Goal: Check status

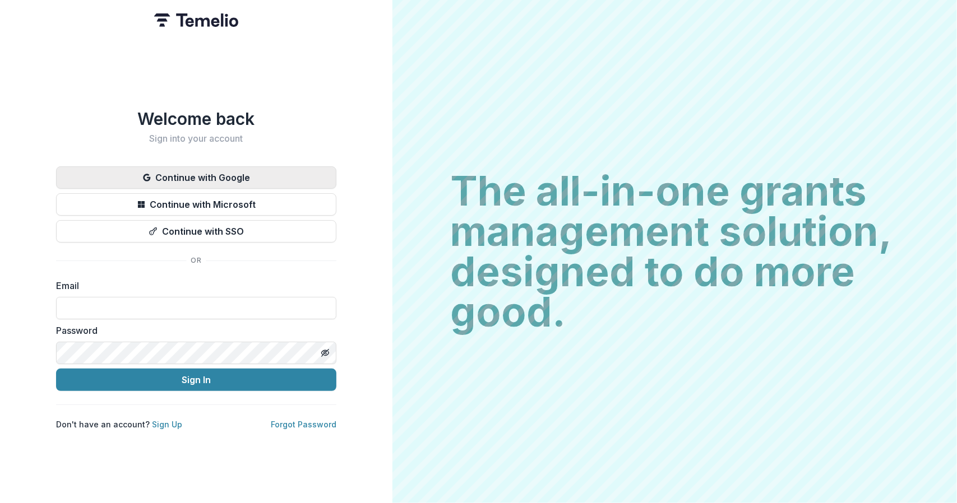
click at [203, 173] on button "Continue with Google" at bounding box center [196, 177] width 280 height 22
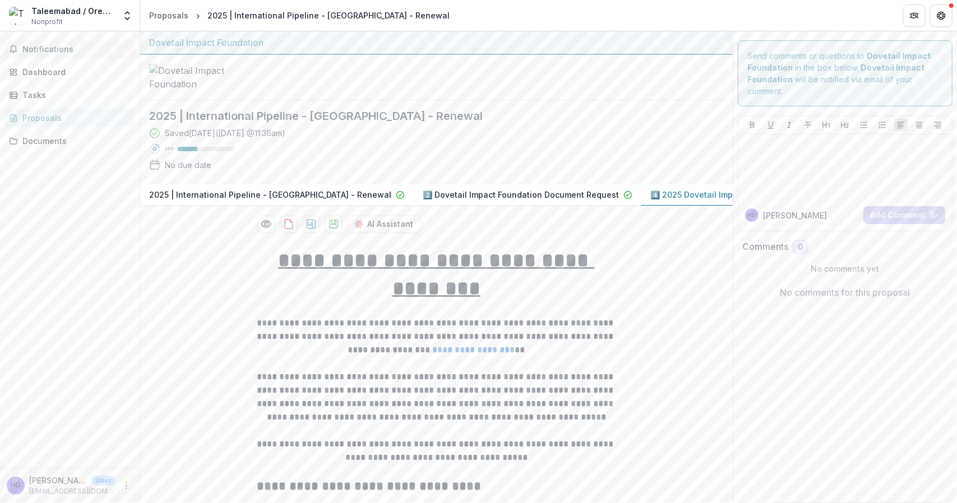
click at [59, 48] on span "Notifications" at bounding box center [76, 50] width 108 height 10
click at [49, 70] on div "Dashboard" at bounding box center [74, 72] width 104 height 12
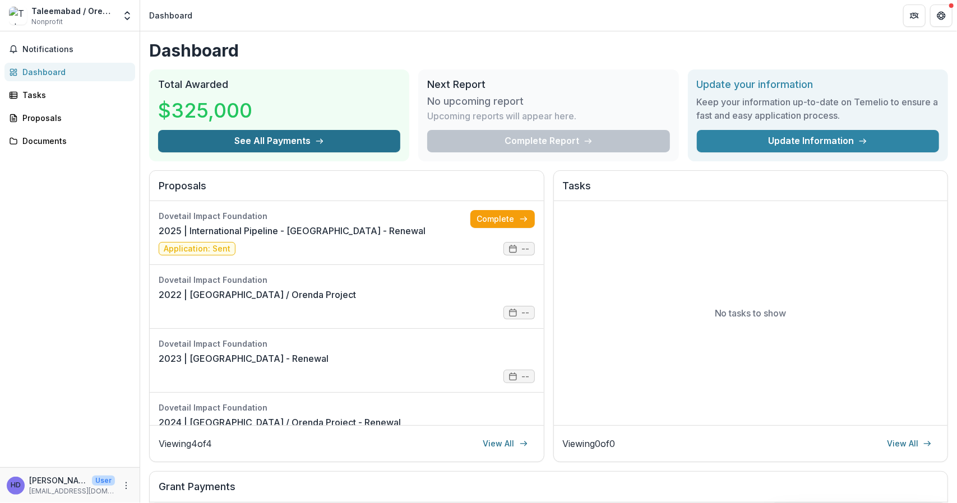
click at [264, 142] on button "See All Payments" at bounding box center [279, 141] width 242 height 22
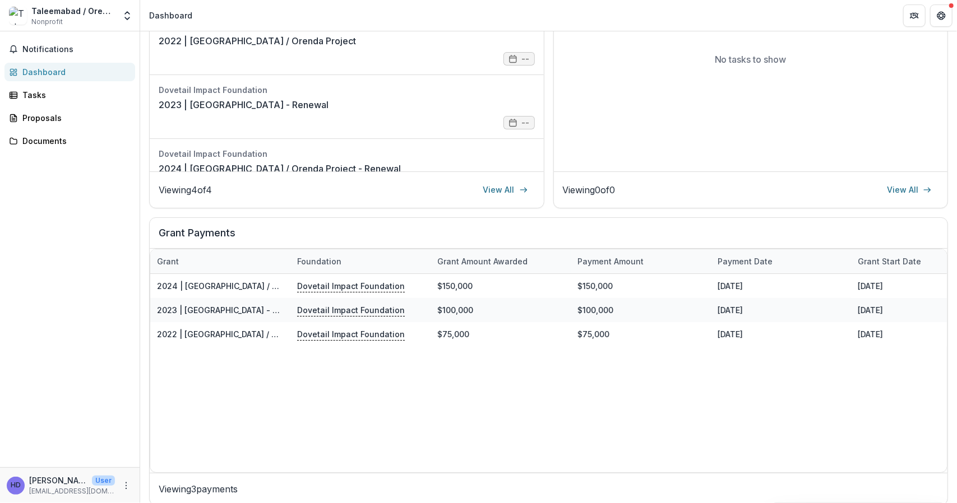
scroll to position [254, 0]
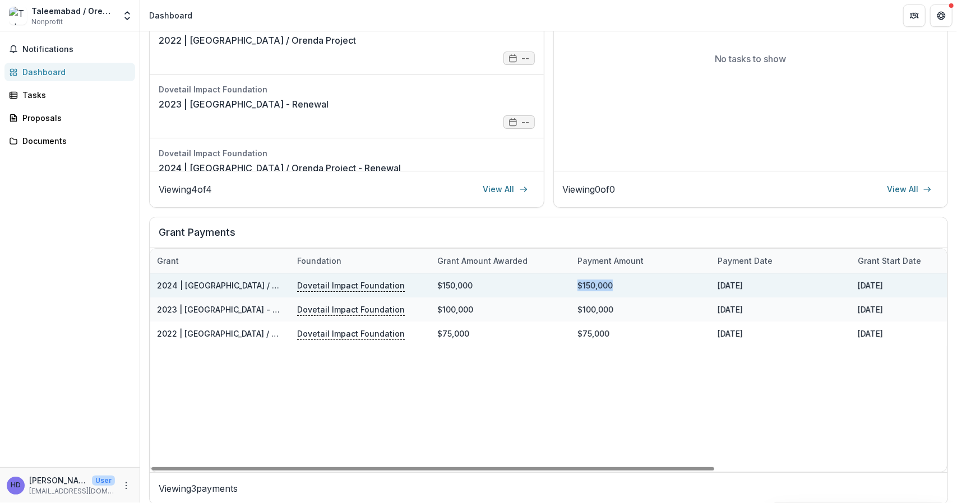
drag, startPoint x: 612, startPoint y: 285, endPoint x: 576, endPoint y: 291, distance: 36.3
click at [576, 291] on div "$150,000" at bounding box center [640, 285] width 140 height 24
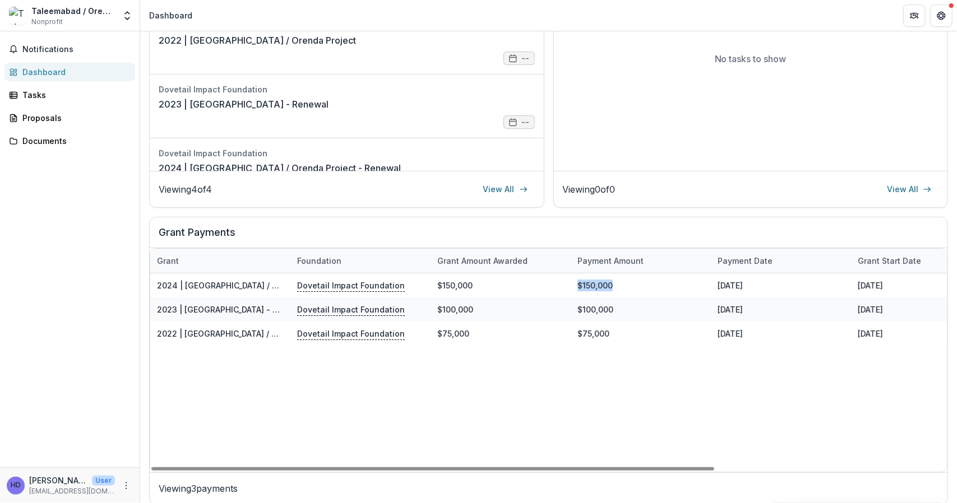
copy div "$150,000"
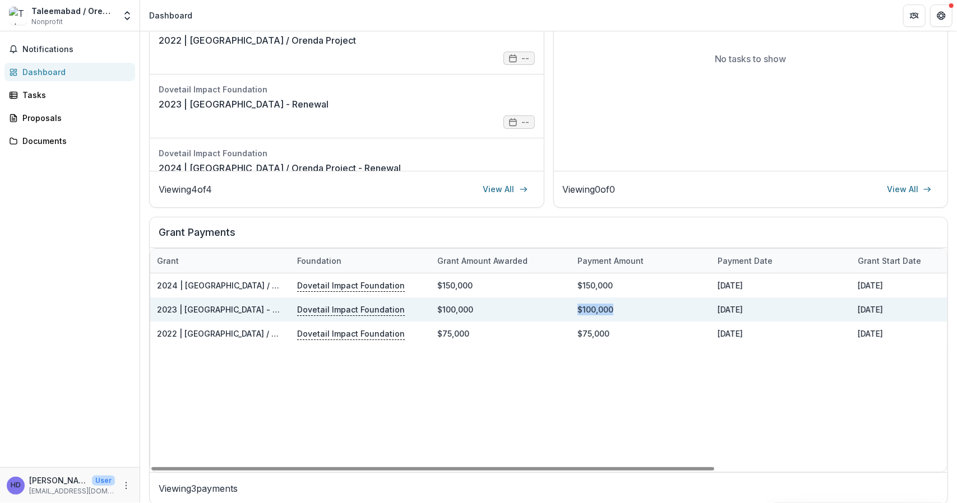
drag, startPoint x: 618, startPoint y: 311, endPoint x: 574, endPoint y: 314, distance: 43.3
click at [574, 314] on div "$100,000" at bounding box center [640, 310] width 140 height 24
copy div "$100,000"
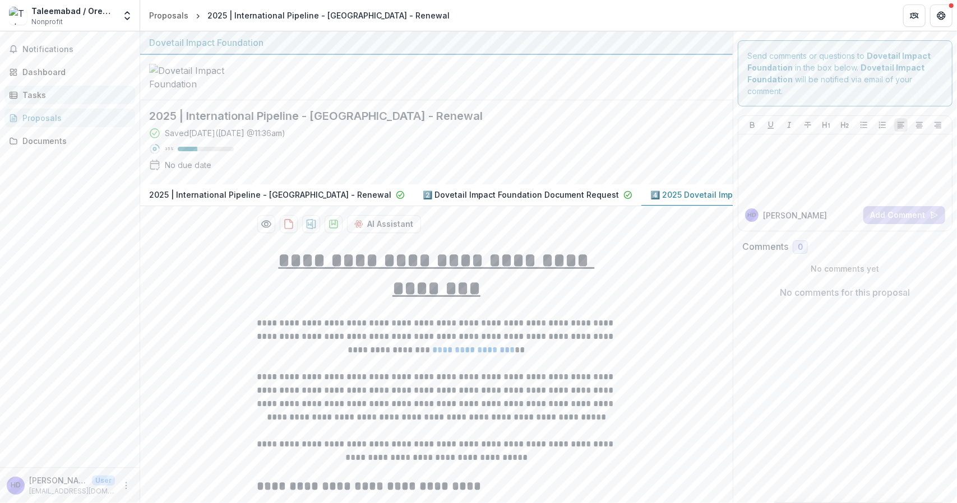
click at [39, 86] on link "Tasks" at bounding box center [69, 95] width 131 height 18
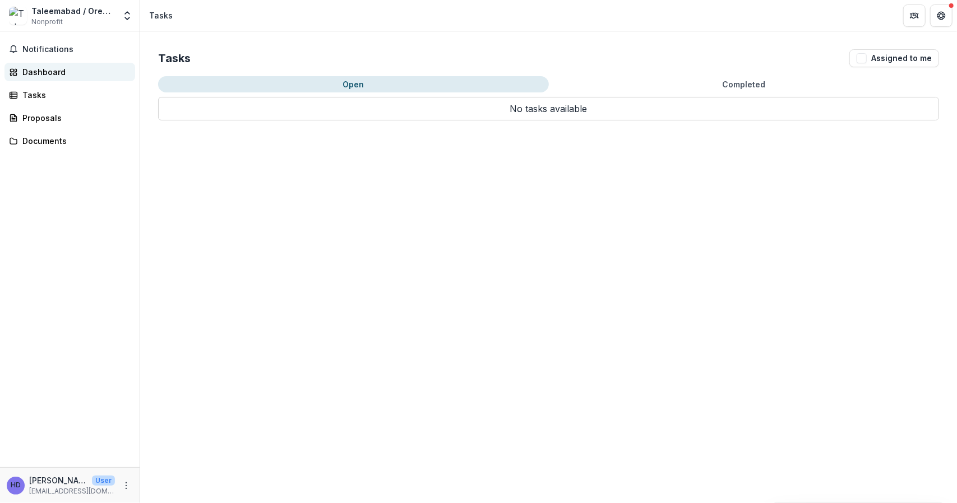
click at [51, 71] on div "Dashboard" at bounding box center [74, 72] width 104 height 12
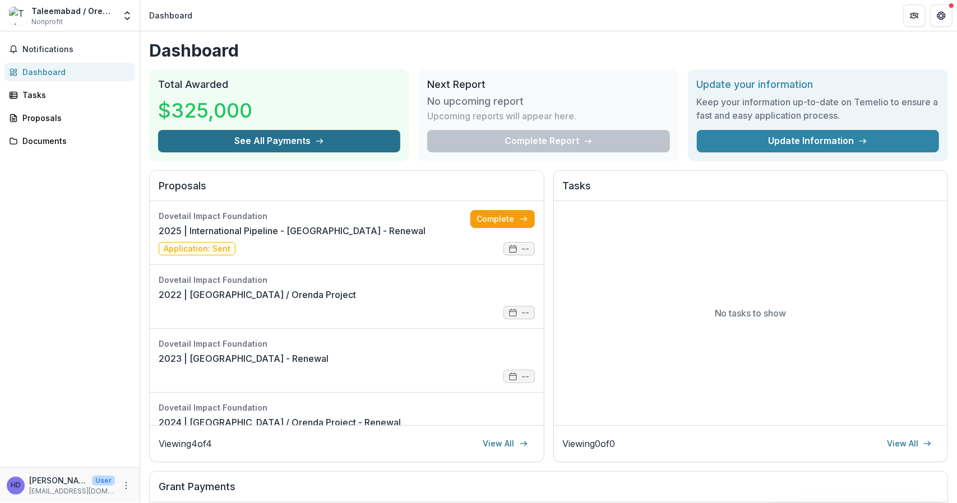
click at [280, 135] on button "See All Payments" at bounding box center [279, 141] width 242 height 22
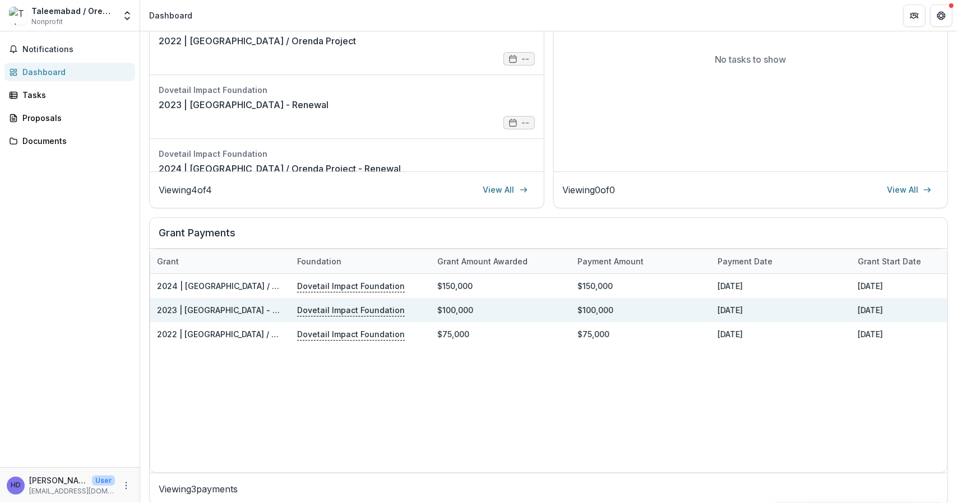
scroll to position [254, 0]
drag, startPoint x: 719, startPoint y: 312, endPoint x: 758, endPoint y: 307, distance: 39.0
click at [758, 307] on div "[DATE]" at bounding box center [781, 310] width 140 height 24
click at [698, 310] on div "$100,000" at bounding box center [640, 310] width 140 height 24
drag, startPoint x: 712, startPoint y: 305, endPoint x: 794, endPoint y: 305, distance: 81.3
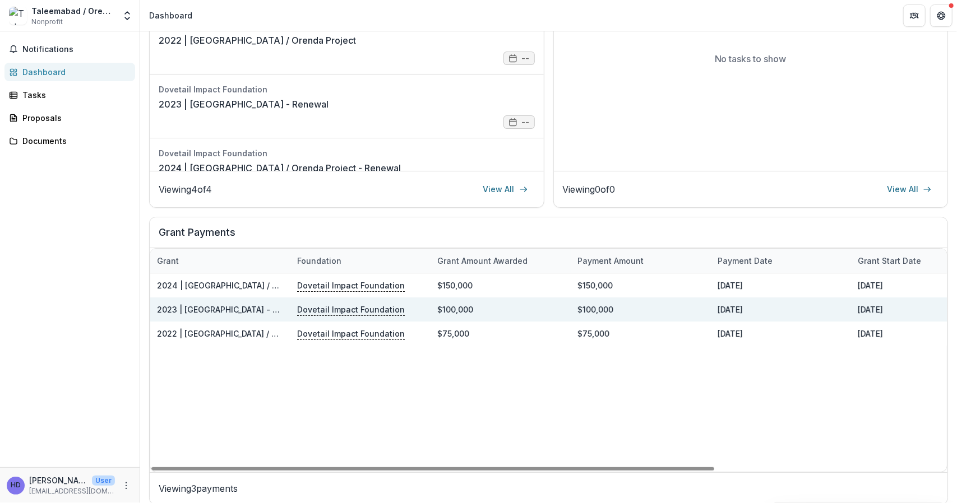
click at [794, 305] on div "[DATE]" at bounding box center [781, 310] width 140 height 24
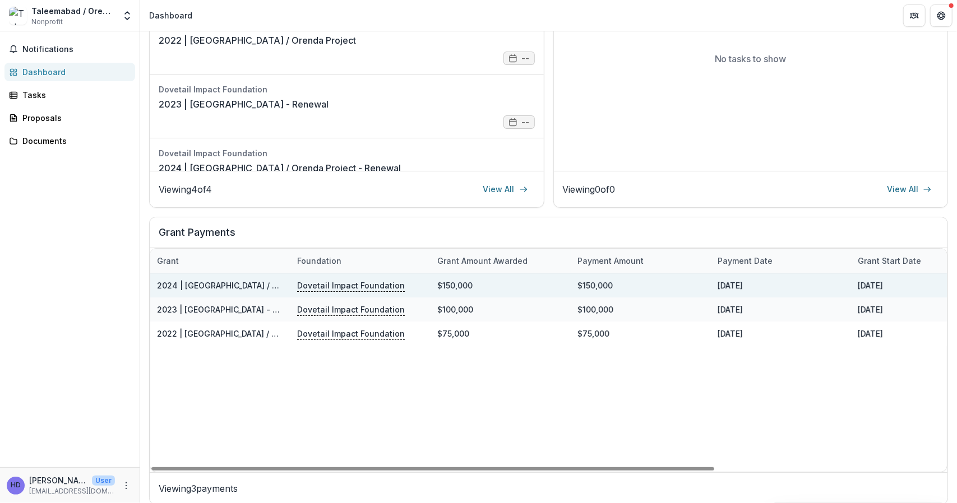
drag, startPoint x: 718, startPoint y: 286, endPoint x: 762, endPoint y: 285, distance: 43.7
click at [762, 285] on div "[DATE]" at bounding box center [781, 285] width 140 height 24
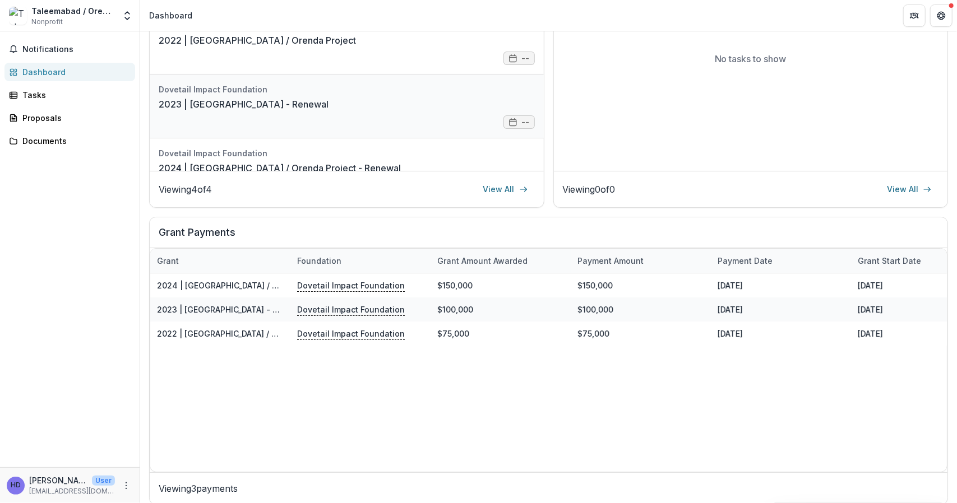
scroll to position [0, 0]
